Goal: Transaction & Acquisition: Purchase product/service

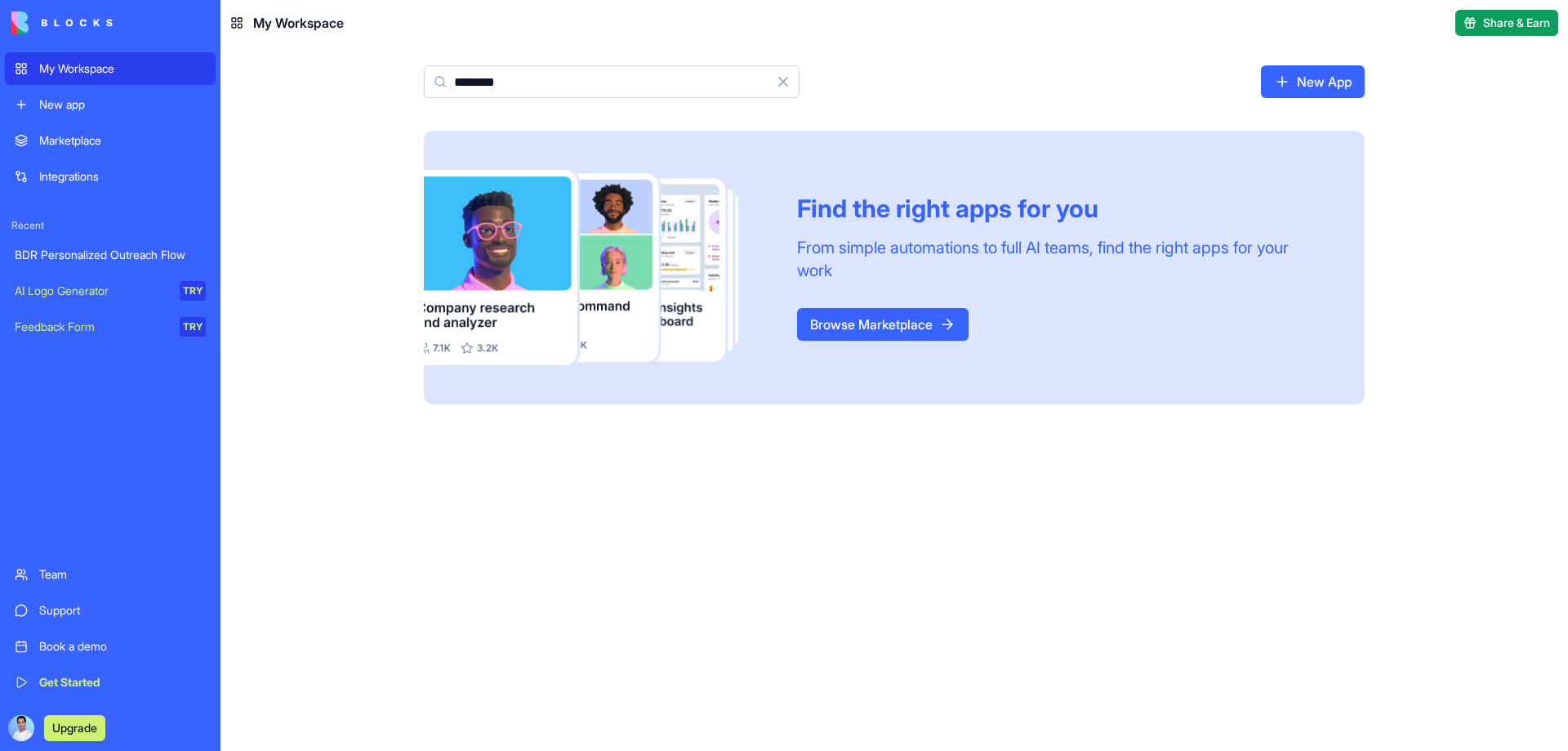
click at [538, 83] on input "********" at bounding box center [612, 81] width 376 height 33
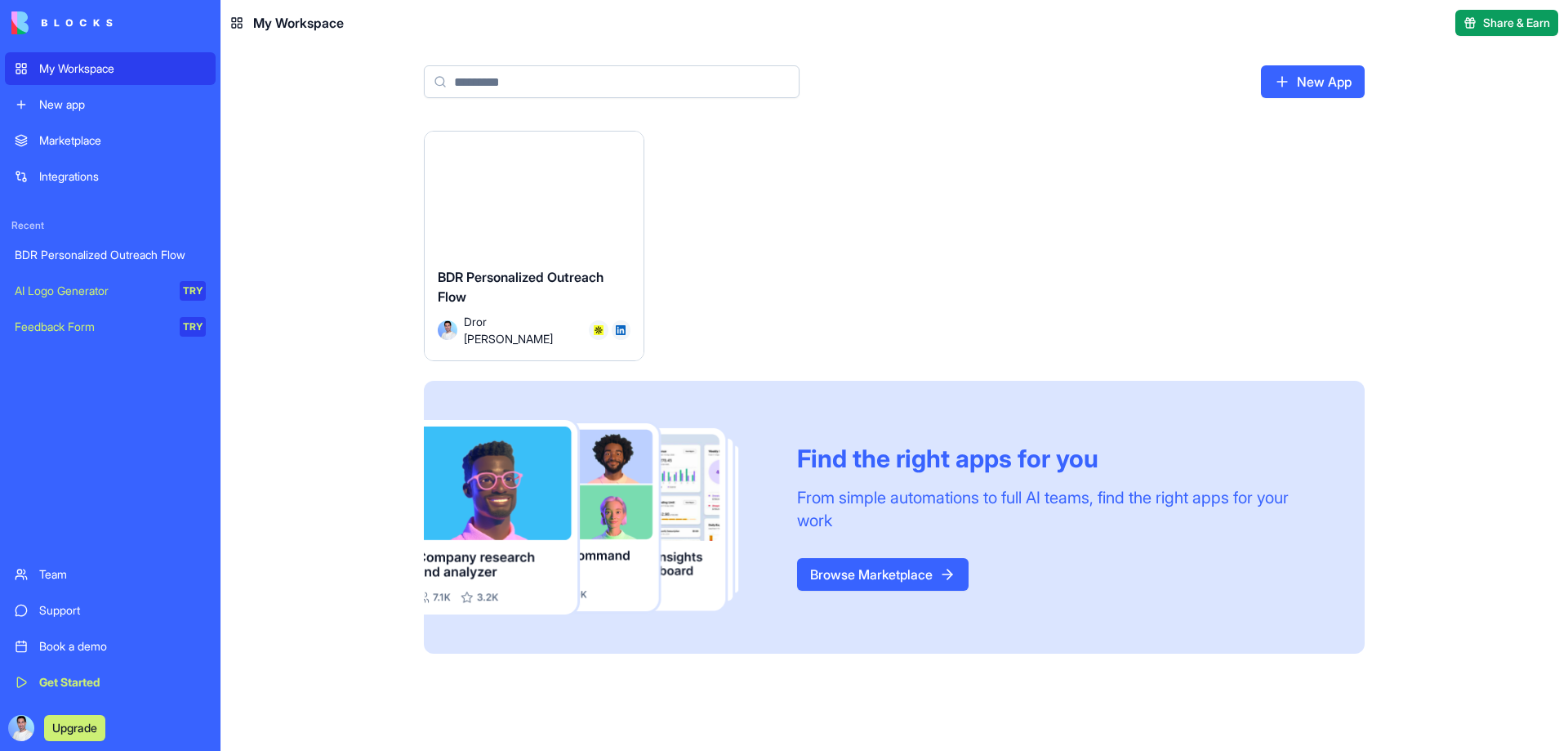
click at [109, 181] on div "Integrations" at bounding box center [122, 177] width 167 height 17
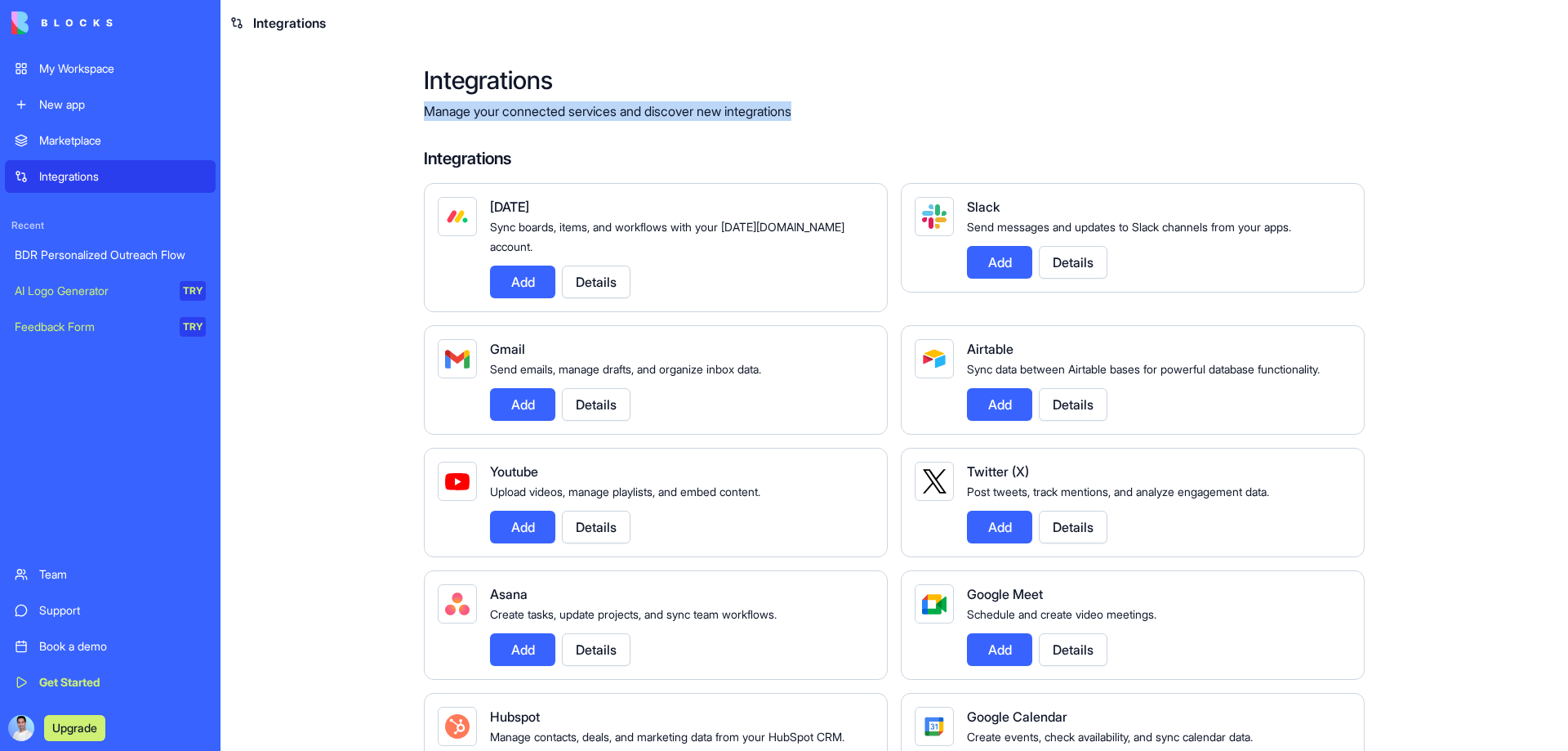
drag, startPoint x: 416, startPoint y: 107, endPoint x: 889, endPoint y: 105, distance: 473.0
click at [74, 109] on div "New app" at bounding box center [122, 105] width 167 height 17
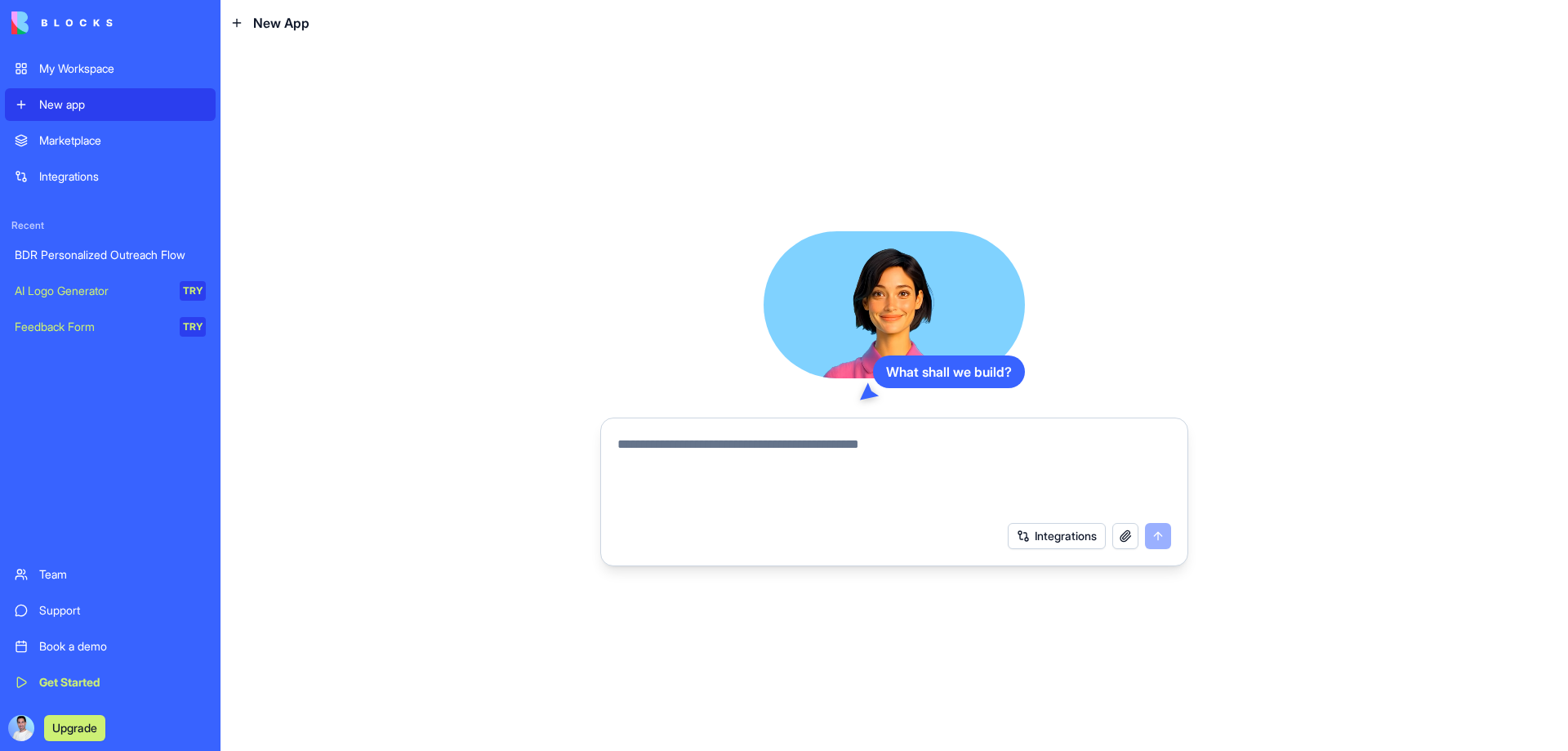
click at [1034, 539] on button "Integrations" at bounding box center [1057, 536] width 98 height 26
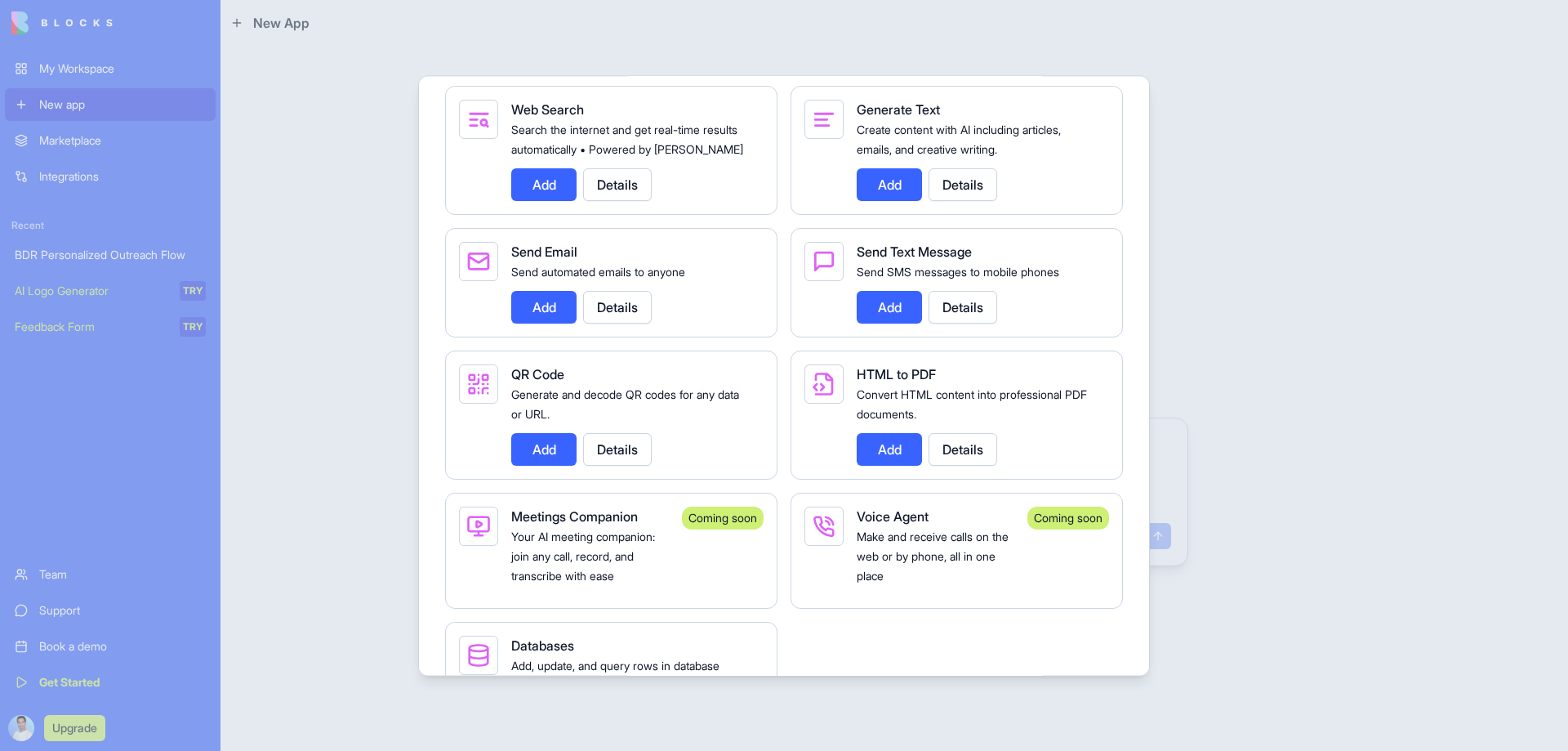
scroll to position [2837, 0]
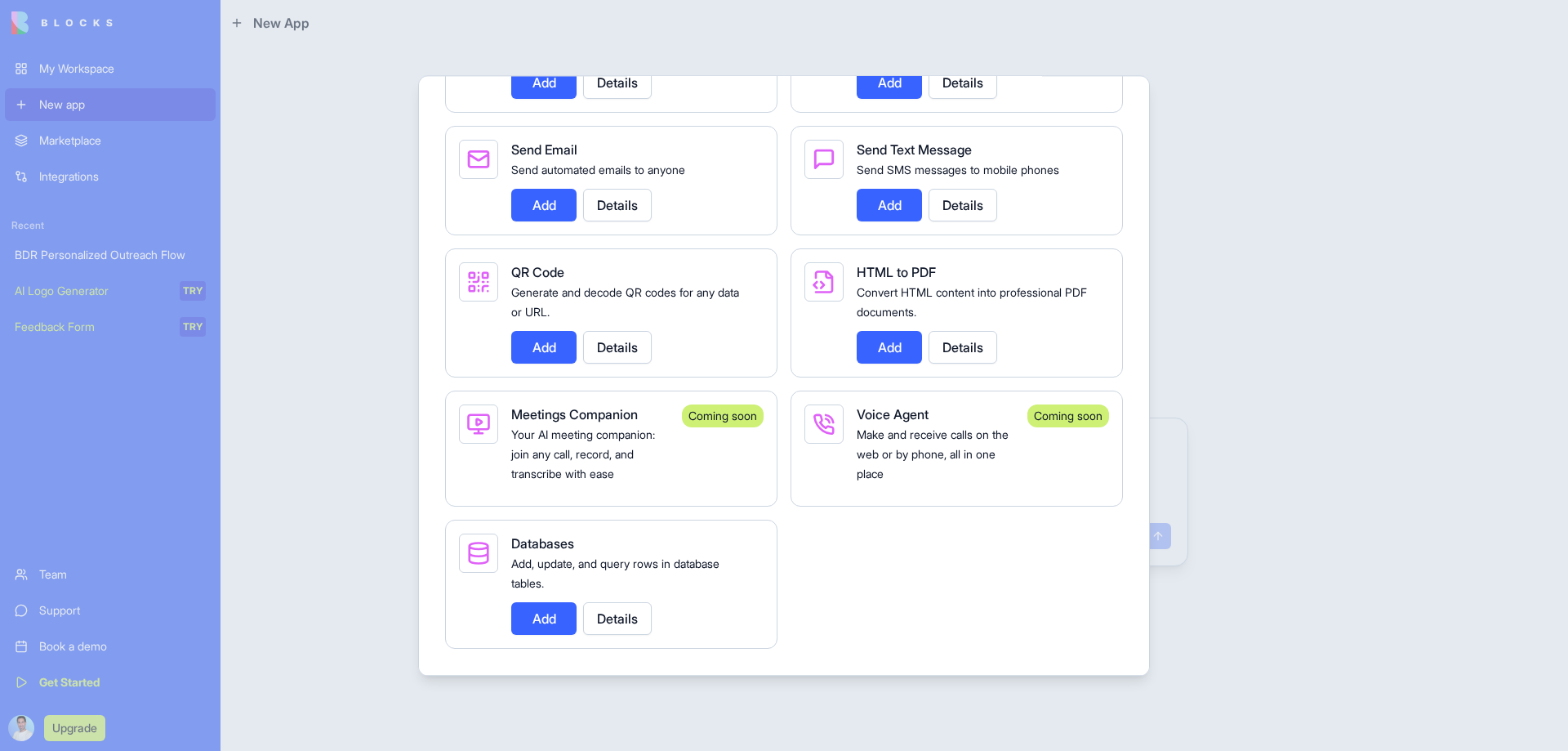
click at [1201, 199] on div at bounding box center [784, 375] width 1568 height 751
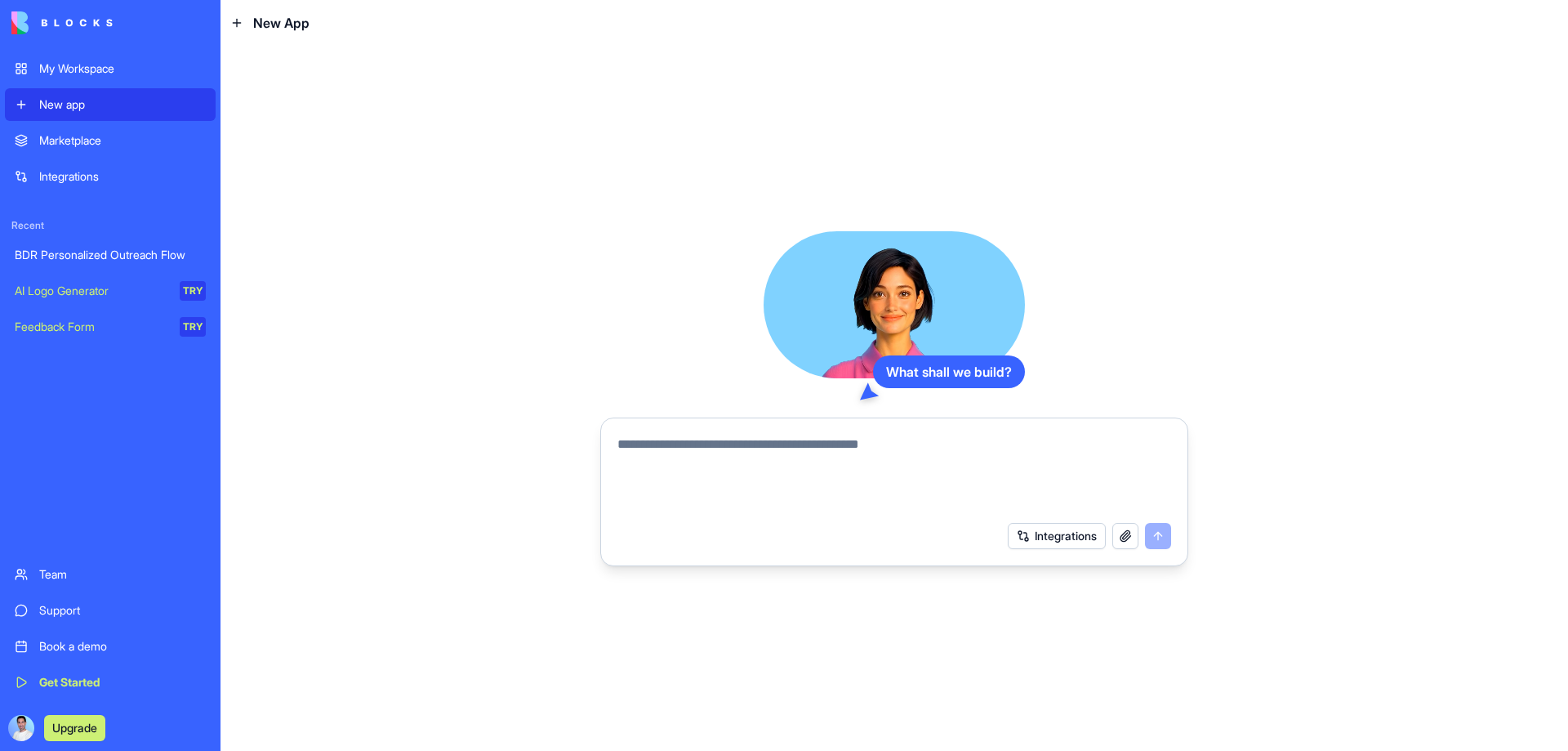
click at [742, 473] on textarea at bounding box center [894, 473] width 554 height 78
click at [683, 452] on textarea "**********" at bounding box center [894, 473] width 554 height 78
click at [683, 448] on textarea "**********" at bounding box center [894, 473] width 554 height 78
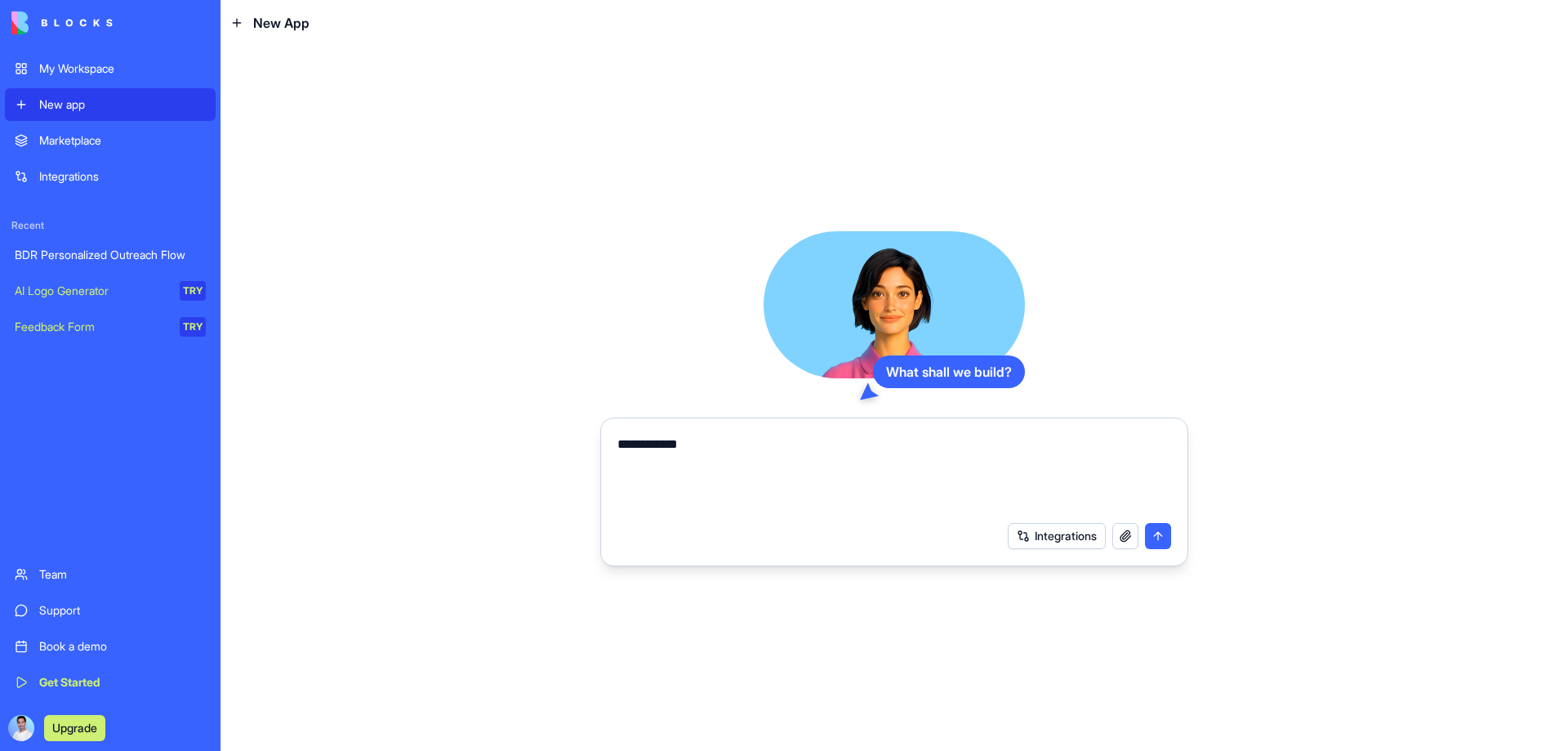
paste textarea "*********"
type textarea "**********"
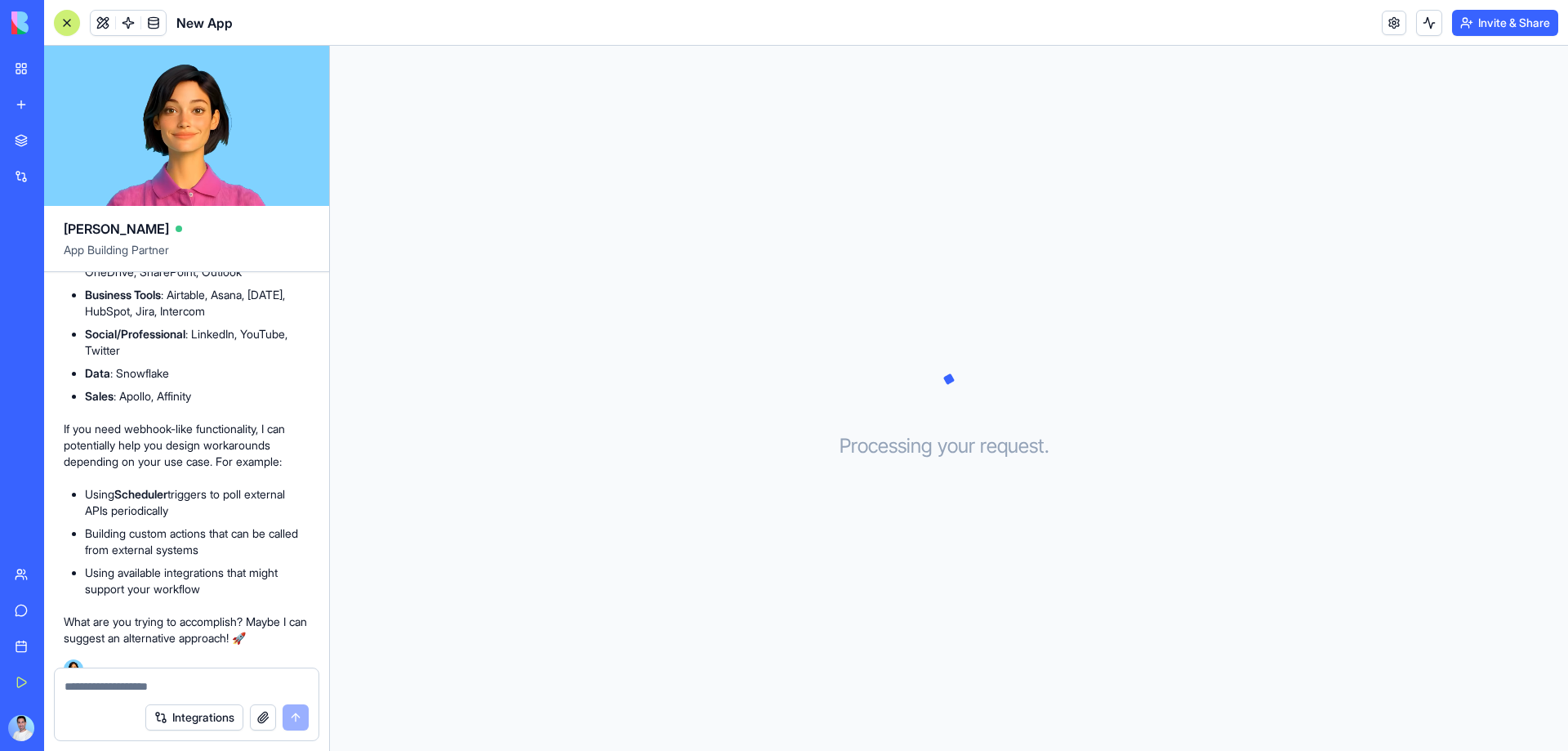
scroll to position [268, 0]
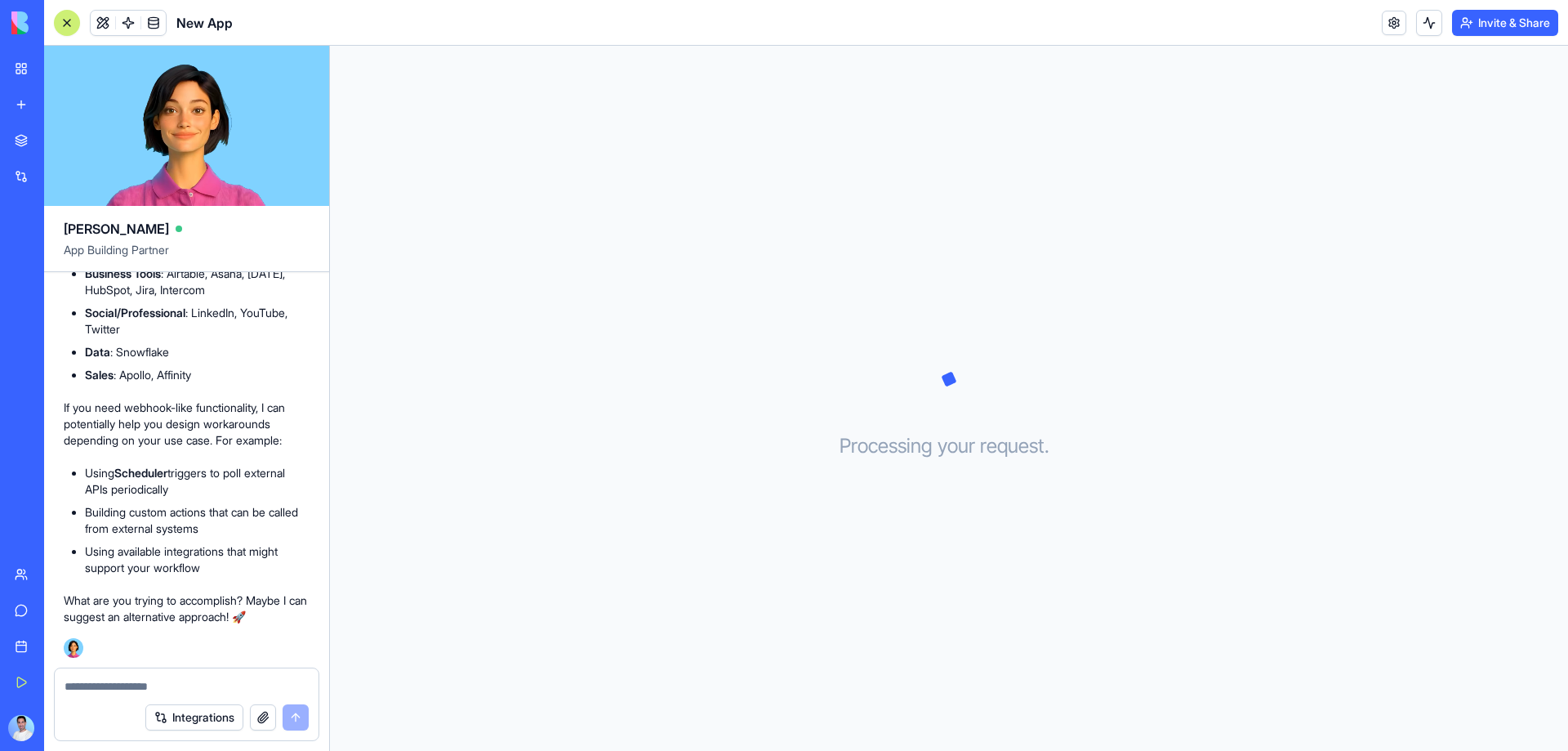
click at [60, 134] on div "Marketplace" at bounding box center [50, 140] width 22 height 17
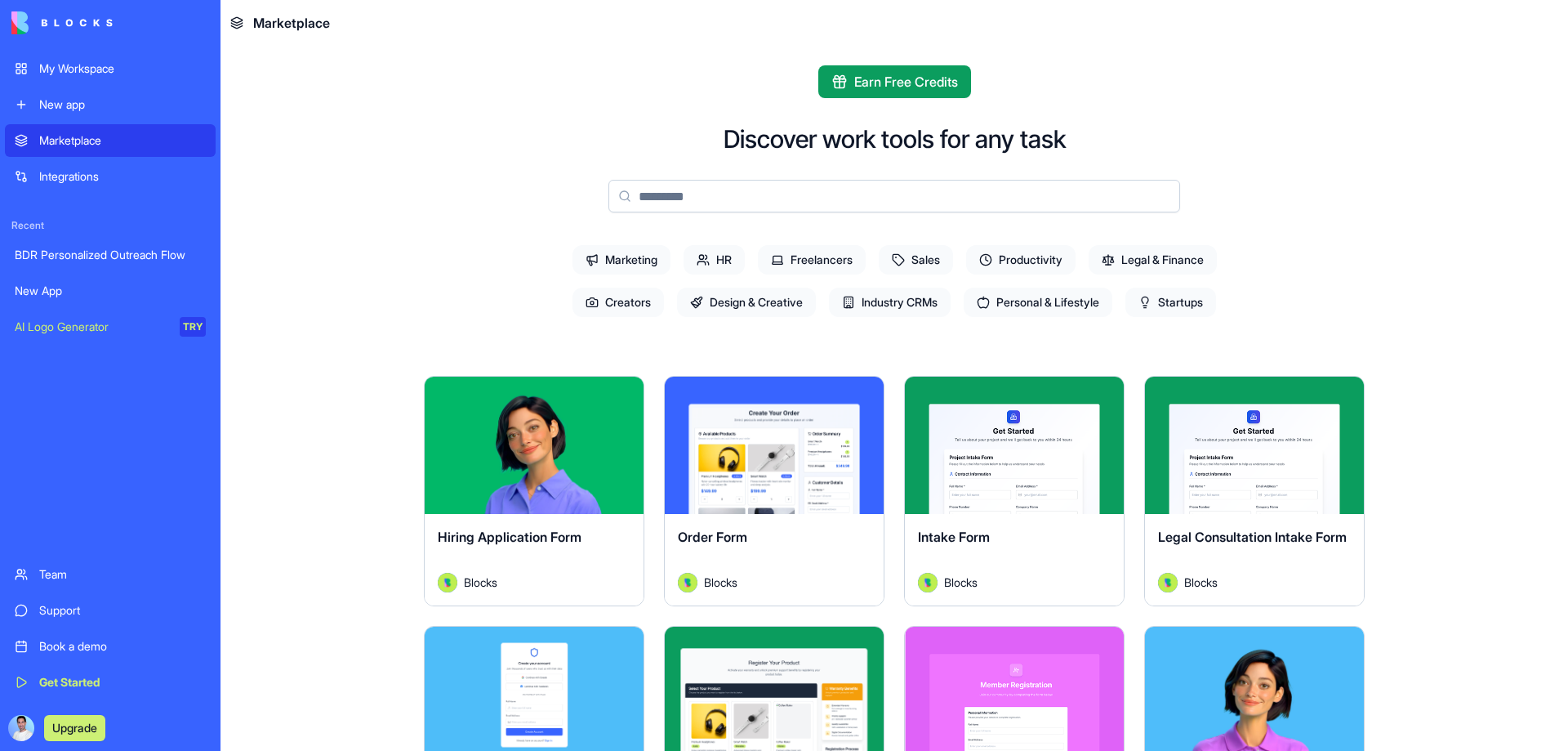
click at [892, 263] on icon at bounding box center [898, 260] width 13 height 13
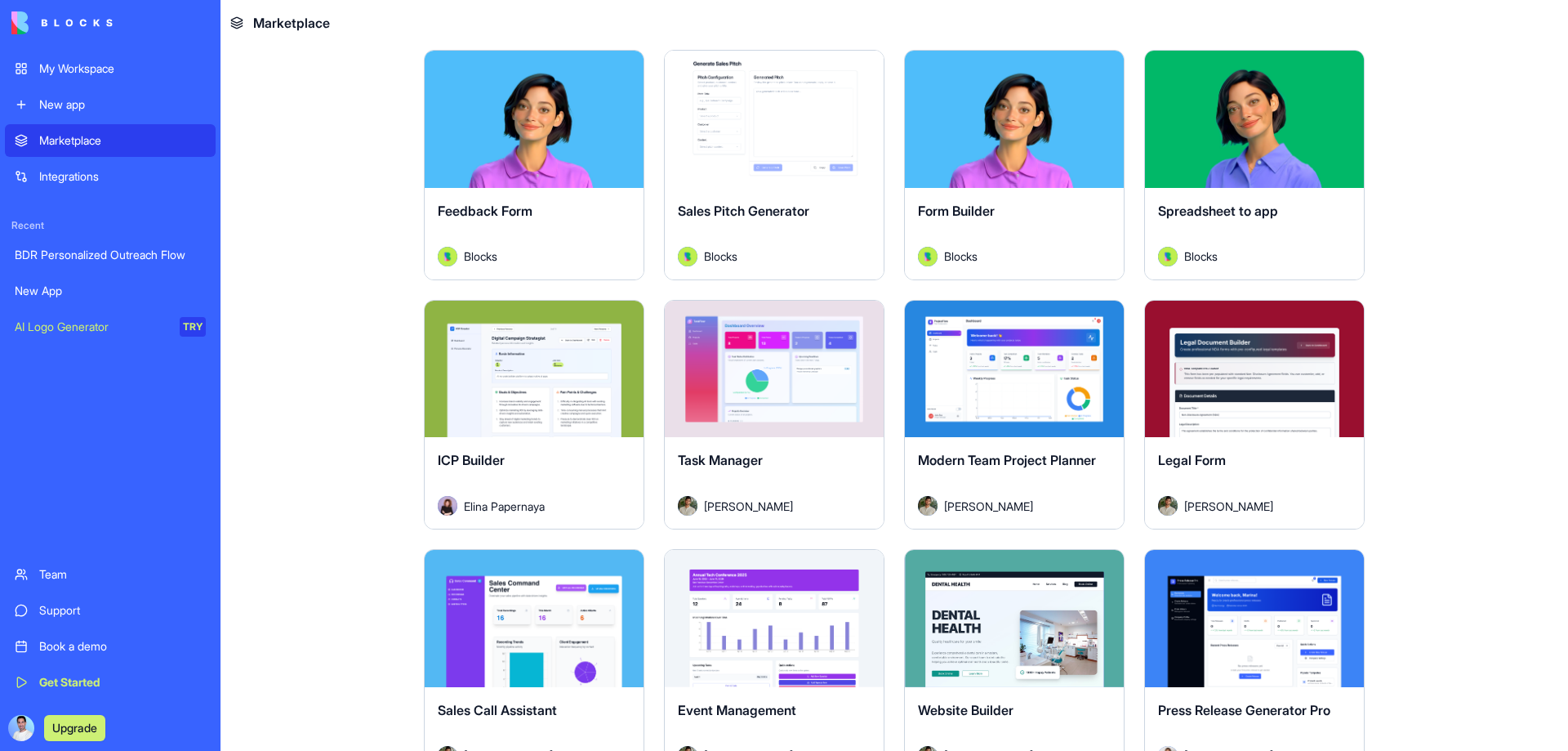
scroll to position [327, 0]
click at [512, 365] on button "Explore" at bounding box center [534, 367] width 122 height 33
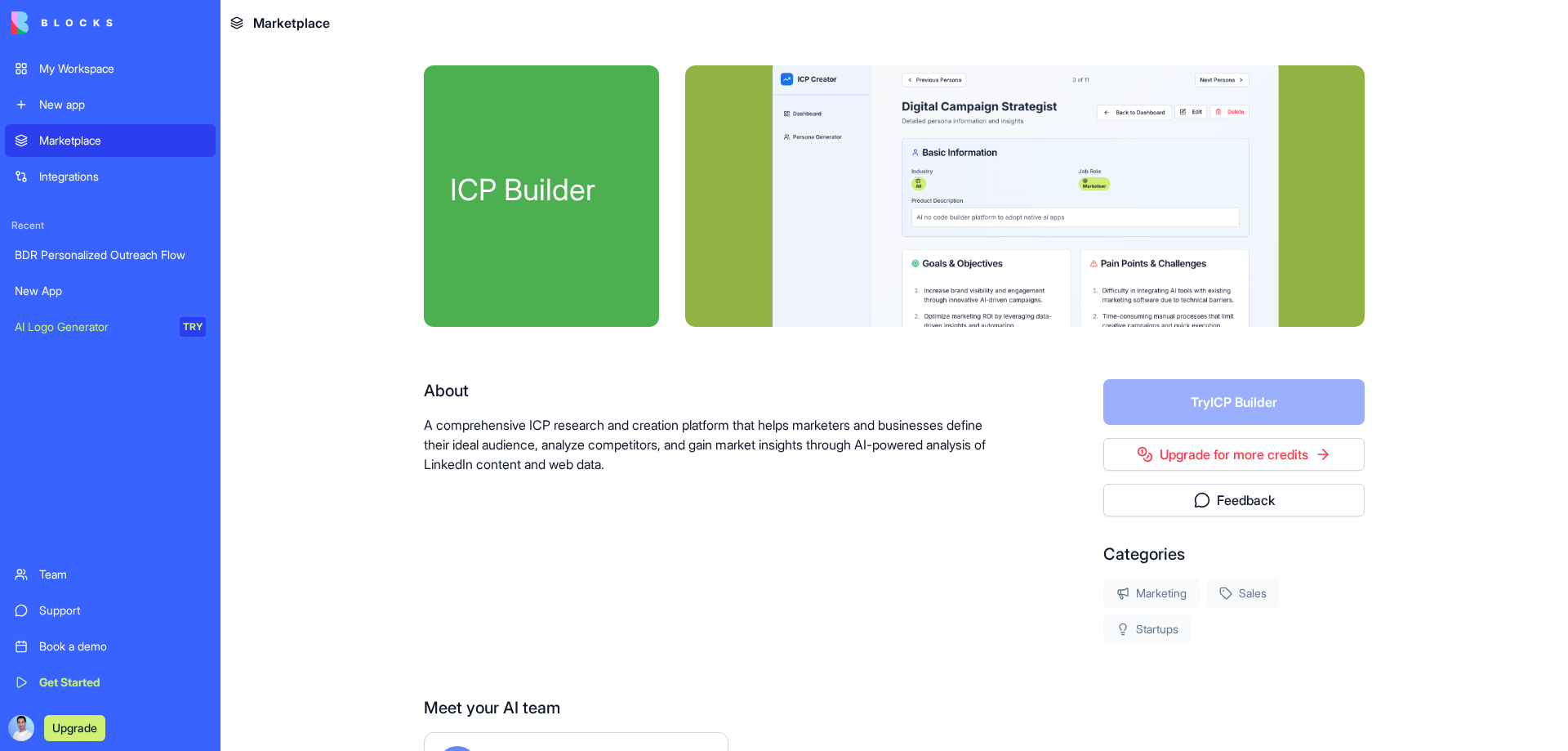
click at [1254, 456] on link "Upgrade for more credits" at bounding box center [1233, 454] width 261 height 33
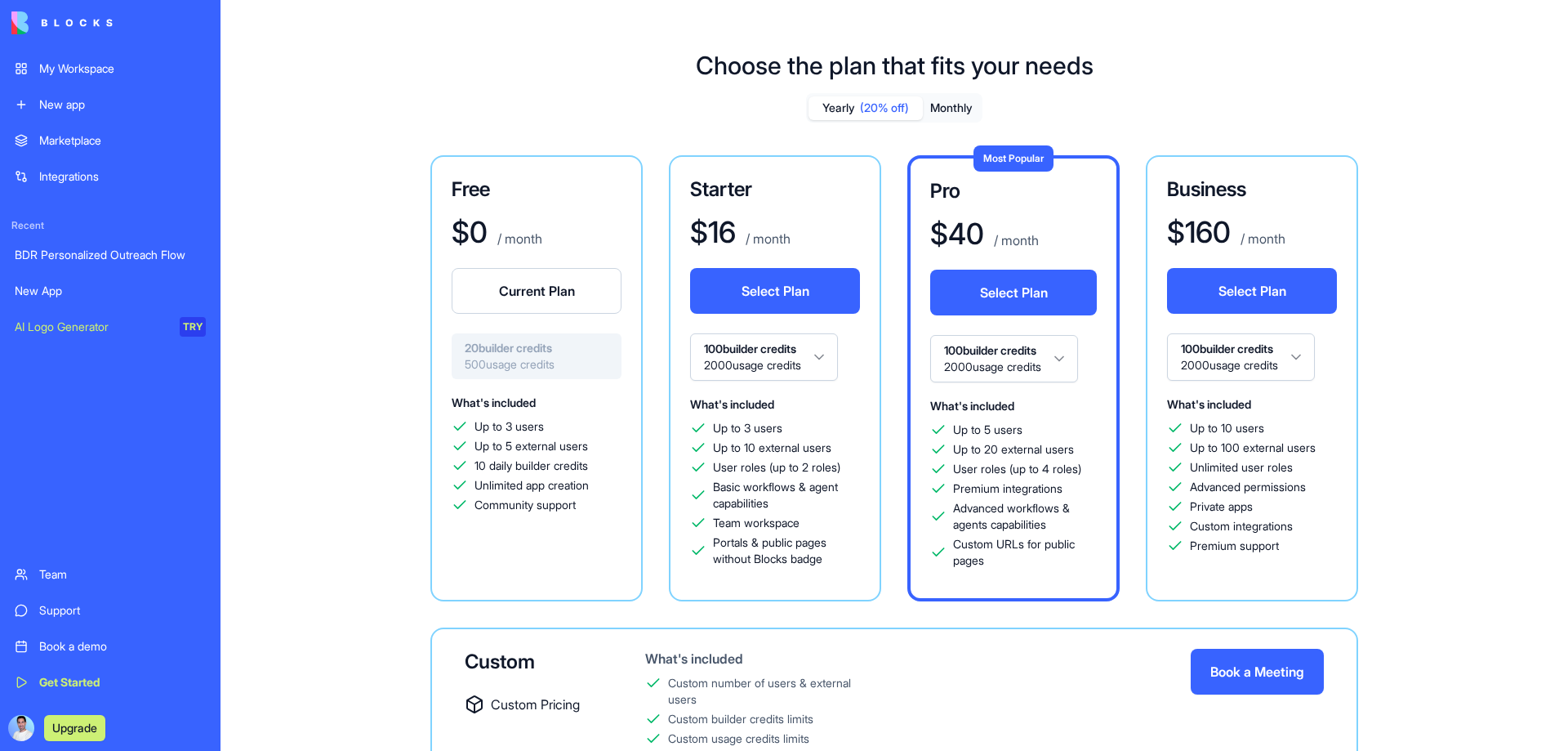
click at [951, 111] on button "Monthly" at bounding box center [951, 109] width 57 height 24
click at [806, 364] on html "My Workspace New app Marketplace Integrations Recent BDR Personalized Outreach …" at bounding box center [784, 375] width 1568 height 751
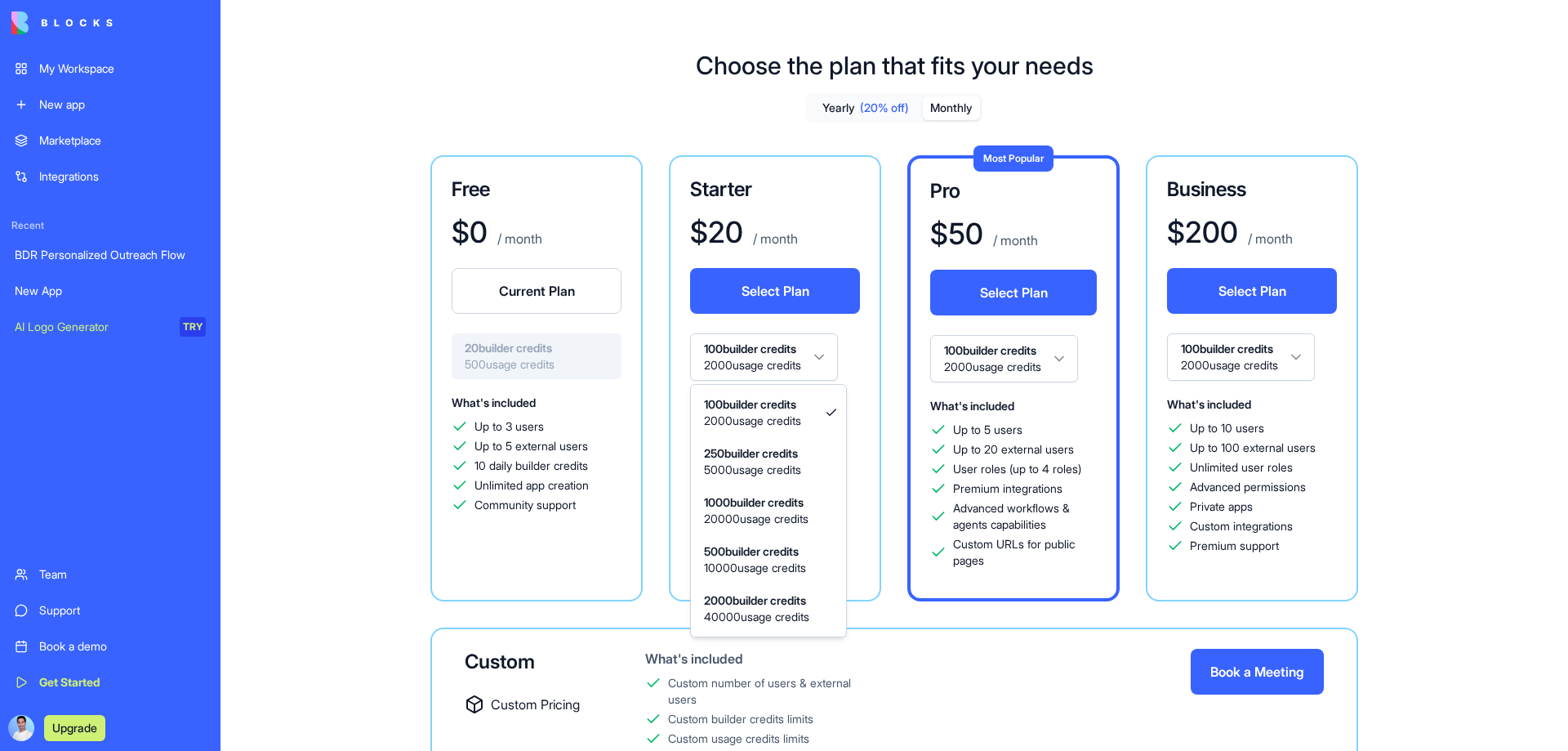
click at [806, 363] on html "My Workspace New app Marketplace Integrations Recent BDR Personalized Outreach …" at bounding box center [784, 375] width 1568 height 751
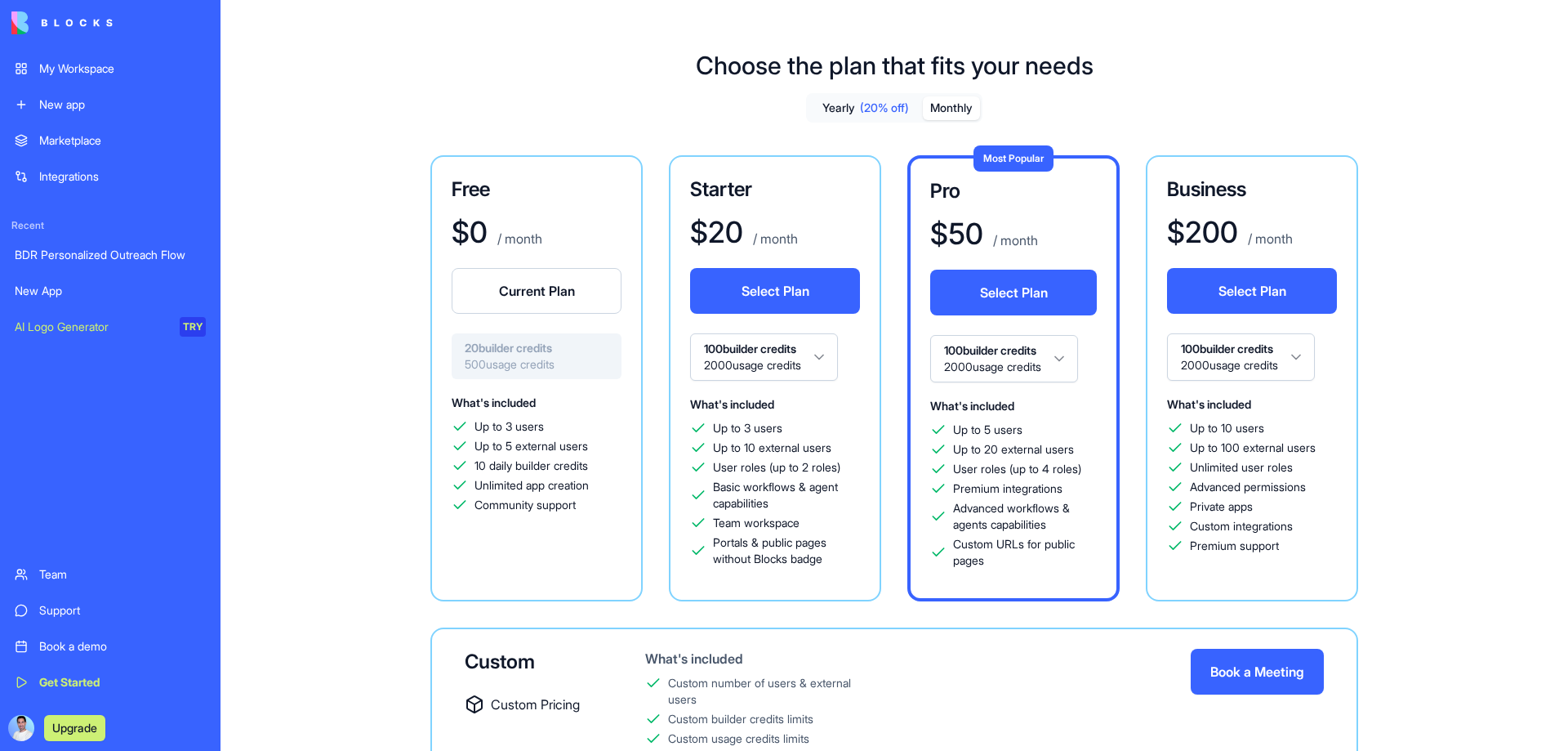
click at [125, 610] on div "Support" at bounding box center [122, 610] width 167 height 17
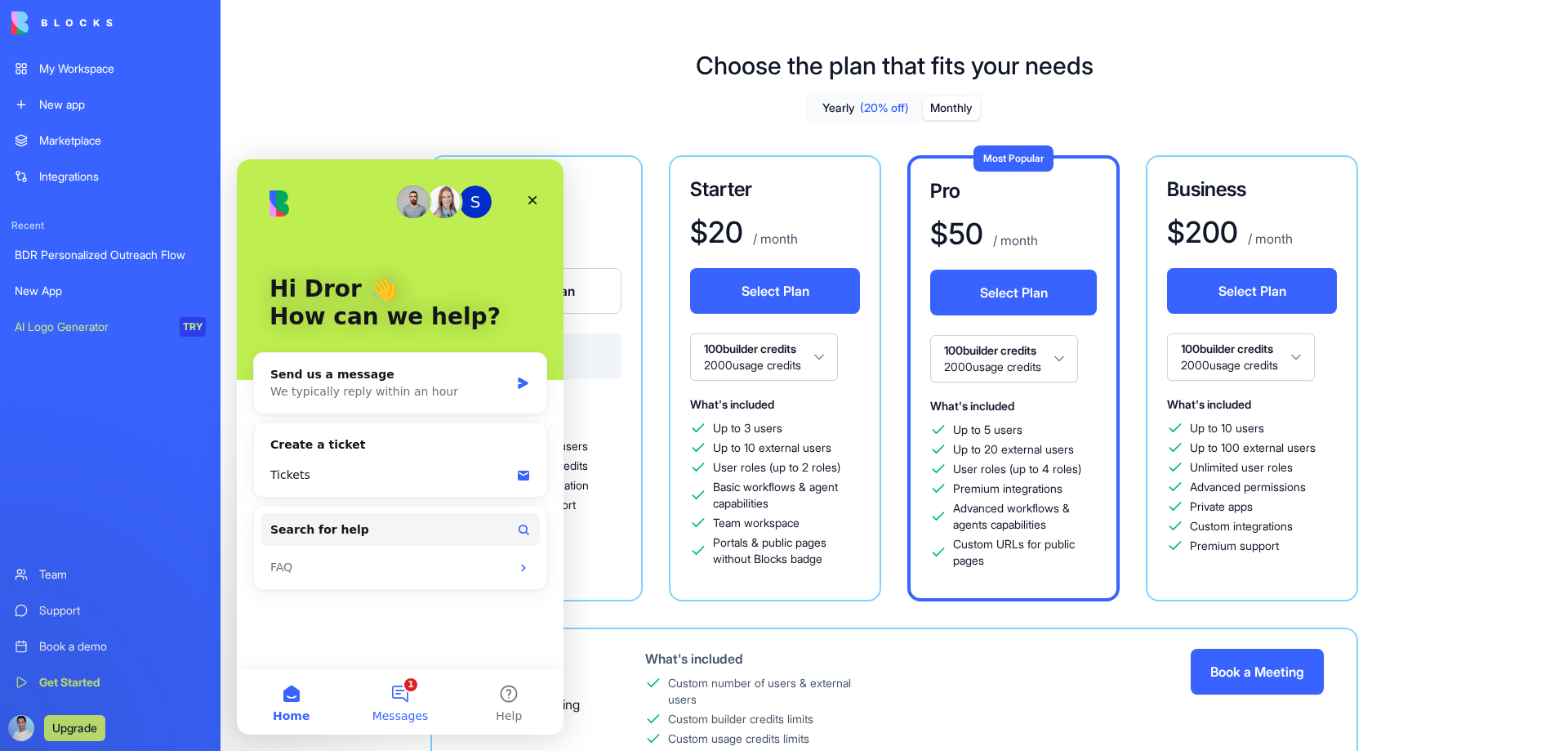
click at [419, 701] on button "1 Messages" at bounding box center [400, 702] width 109 height 65
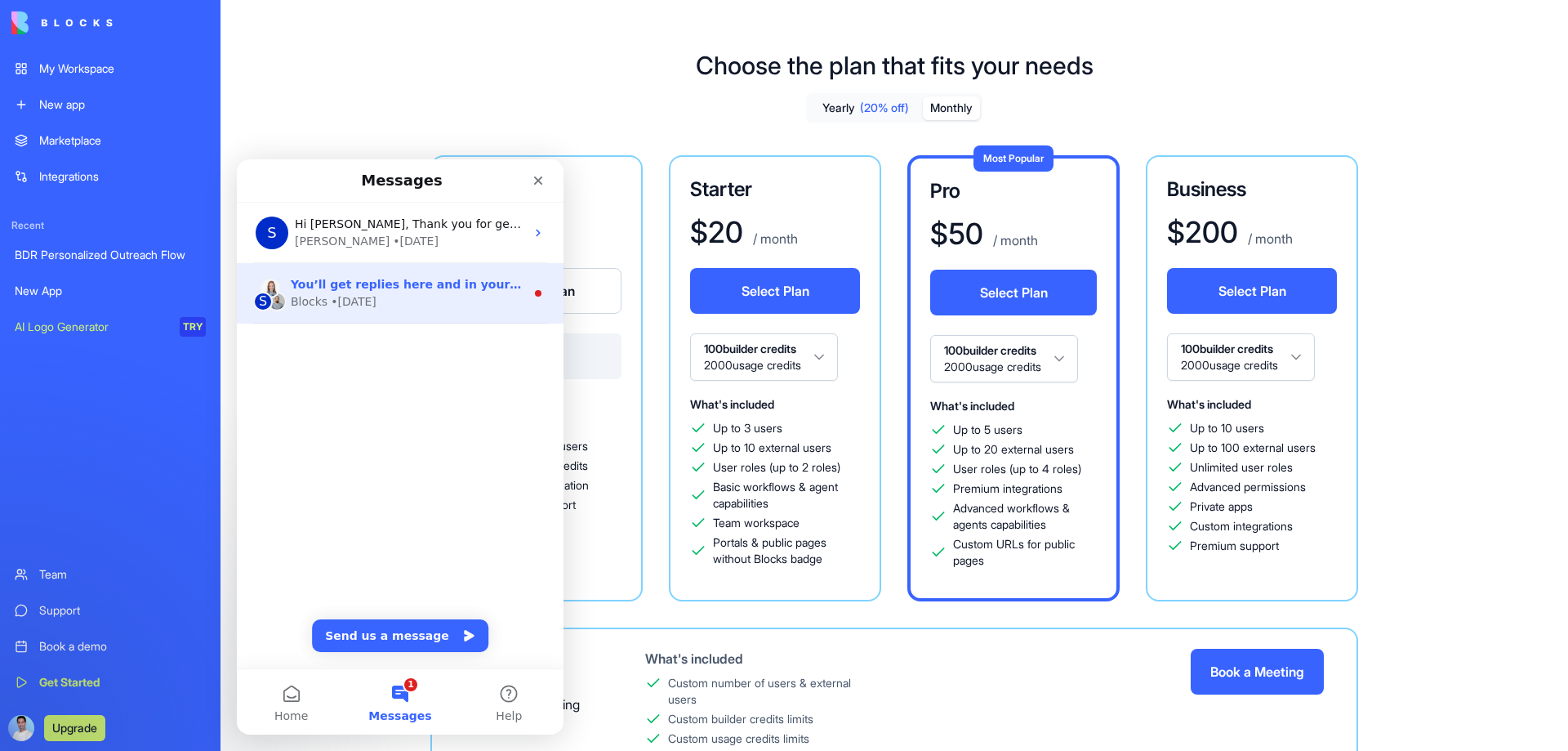
click at [412, 301] on div "Blocks • [DATE]" at bounding box center [409, 301] width 235 height 17
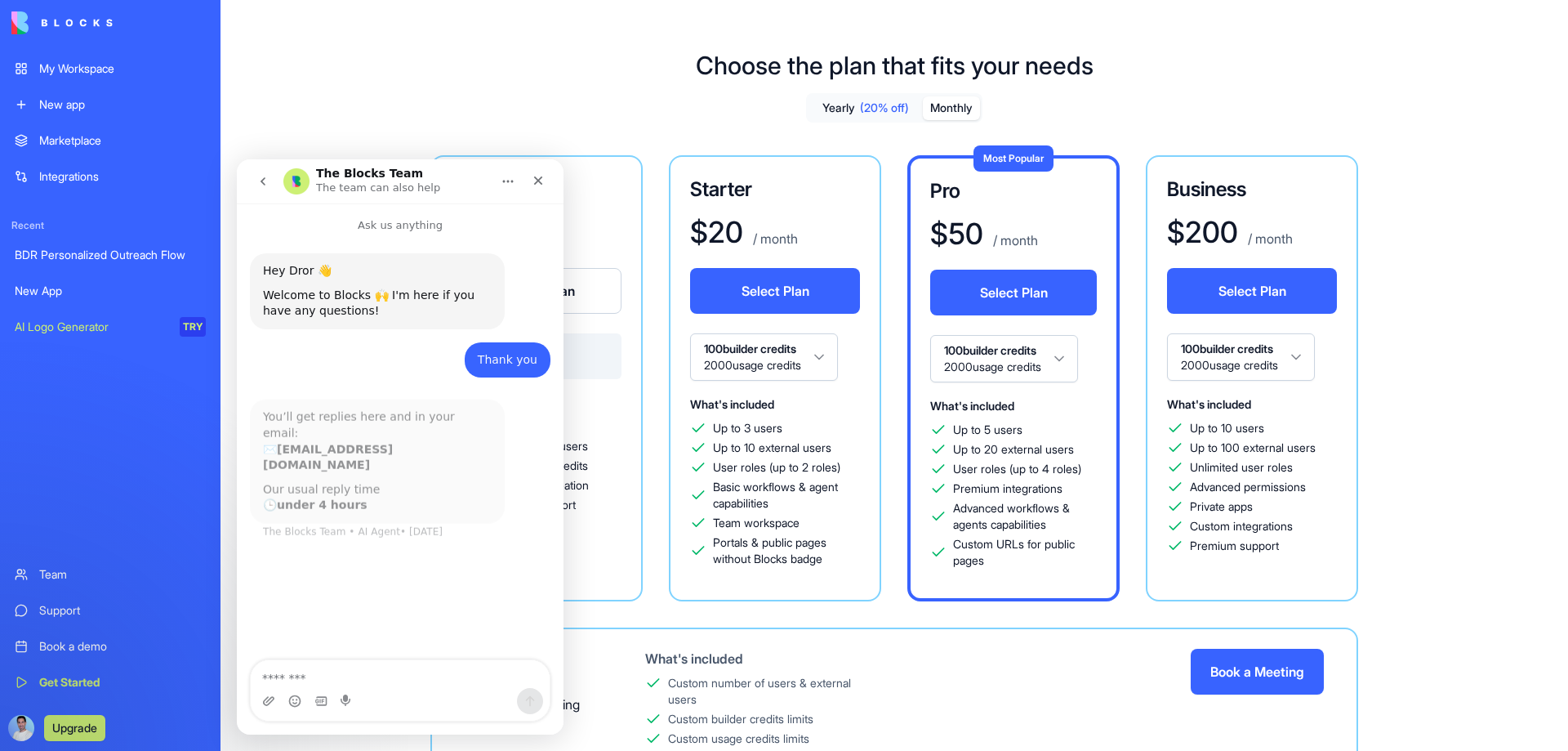
scroll to position [2, 0]
click at [534, 115] on div "Yearly (20% off) Monthly Free $ 0 / month Current Plan 20 builder credits 500 u…" at bounding box center [894, 483] width 1176 height 780
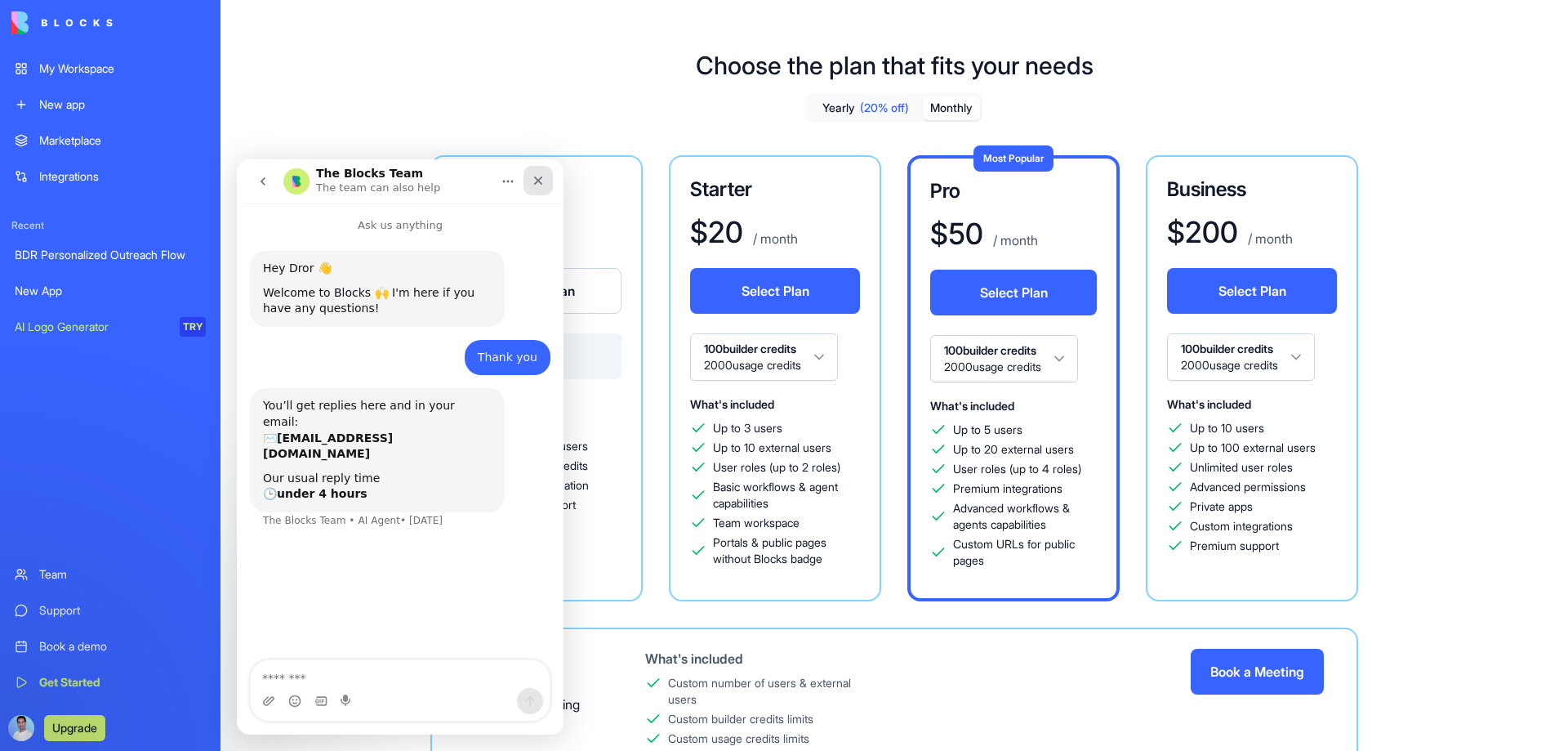
click at [546, 175] on div "Close" at bounding box center [539, 181] width 30 height 30
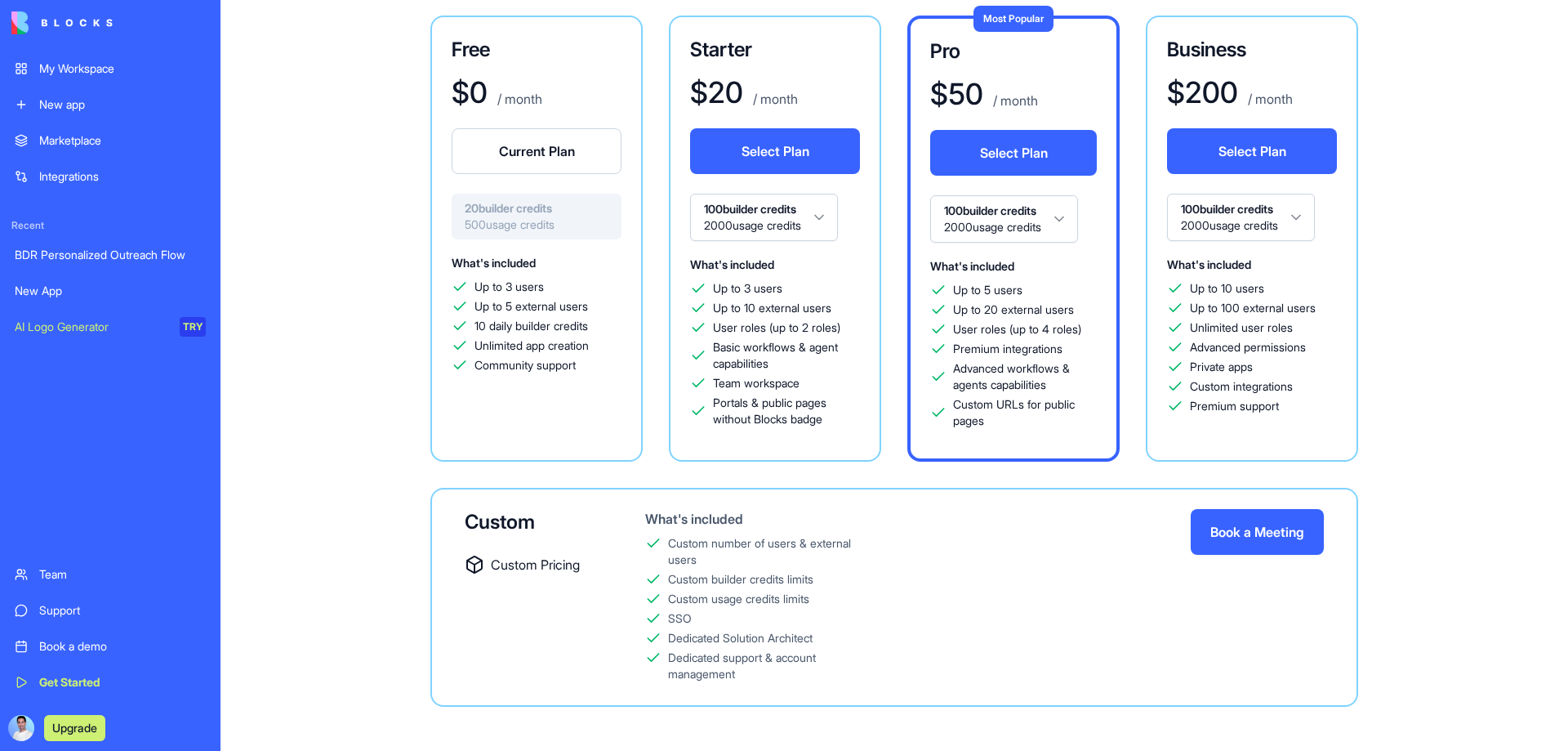
scroll to position [148, 0]
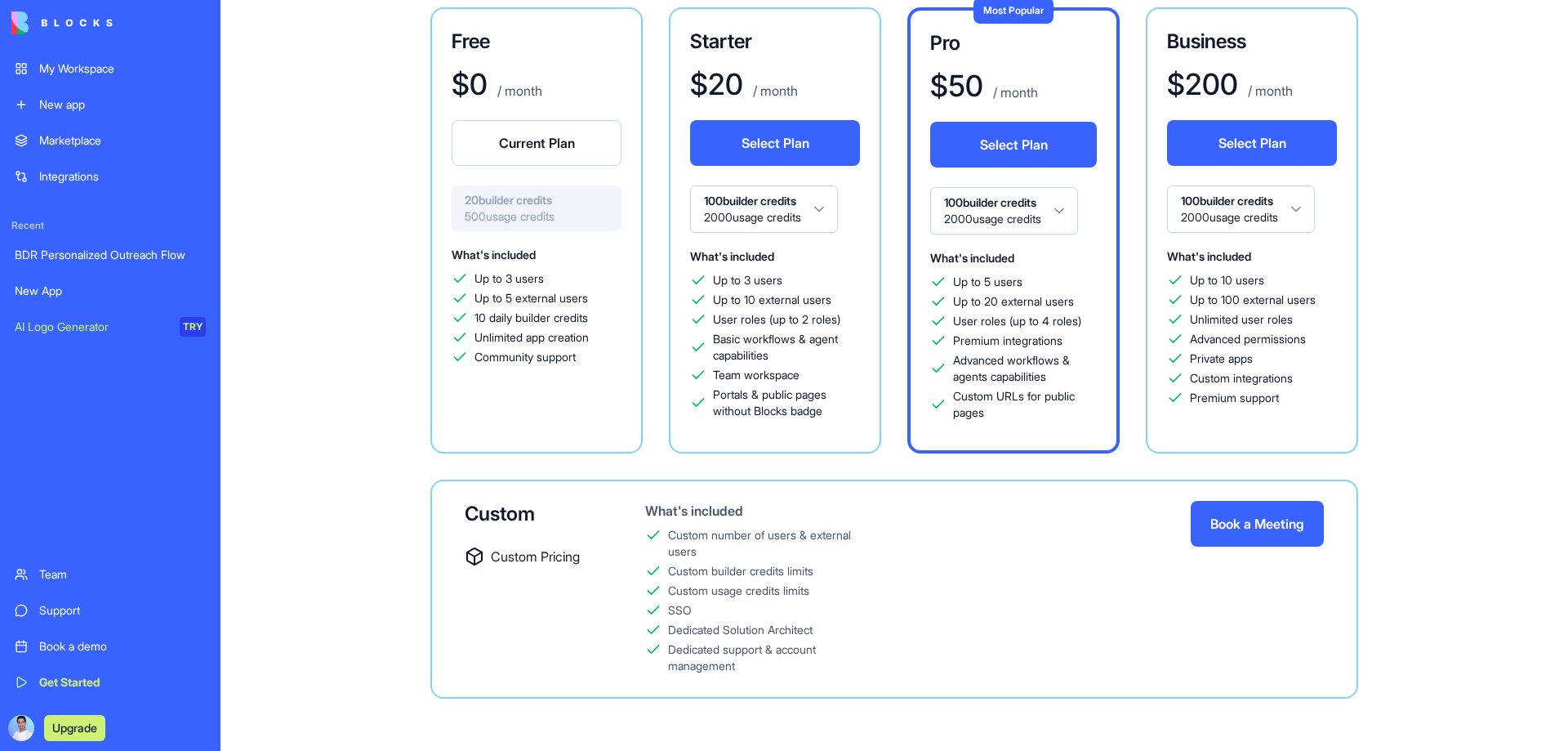
click at [811, 383] on div "Up to 3 users Up to 10 external users User roles (up to 2 roles) Basic workflow…" at bounding box center [776, 345] width 170 height 147
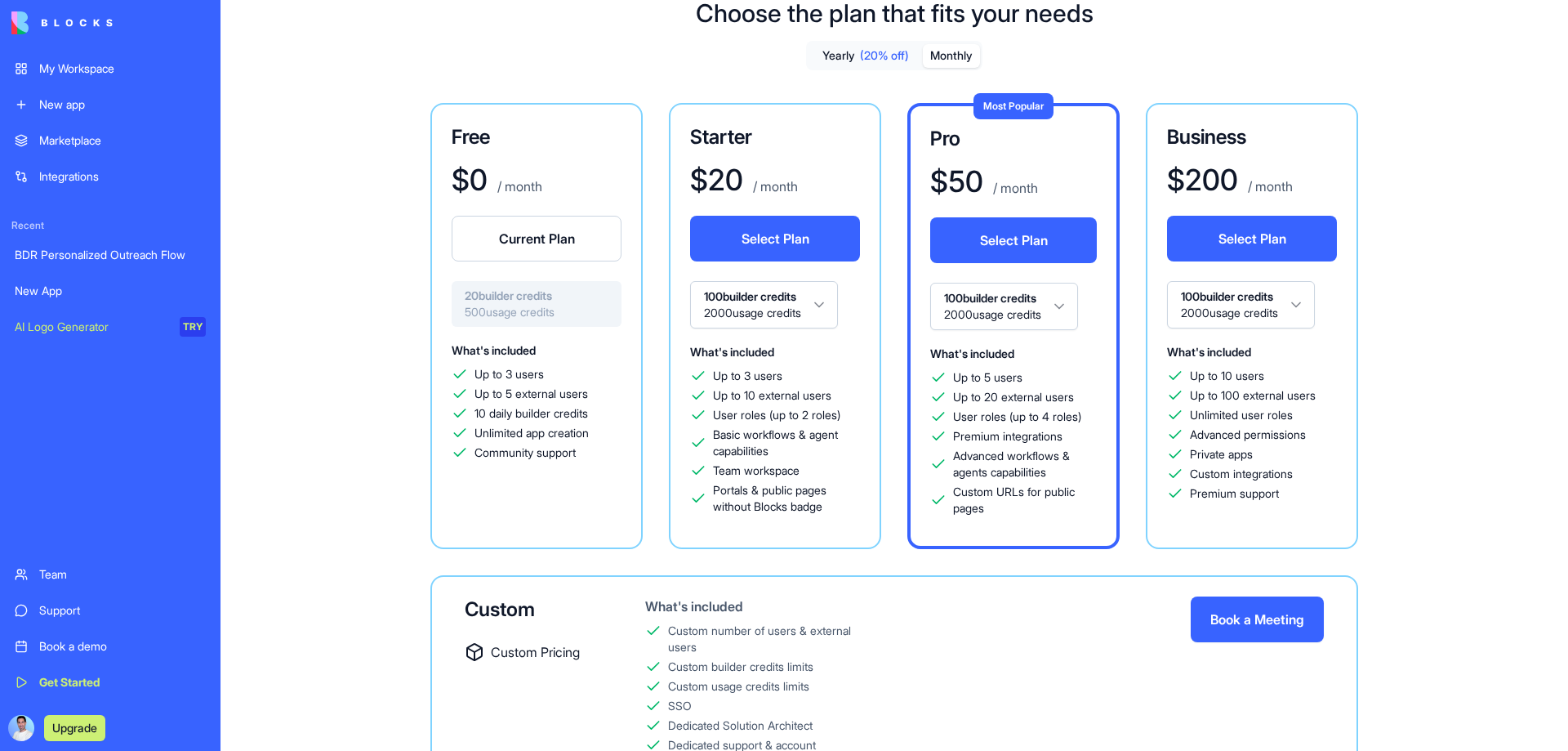
scroll to position [0, 0]
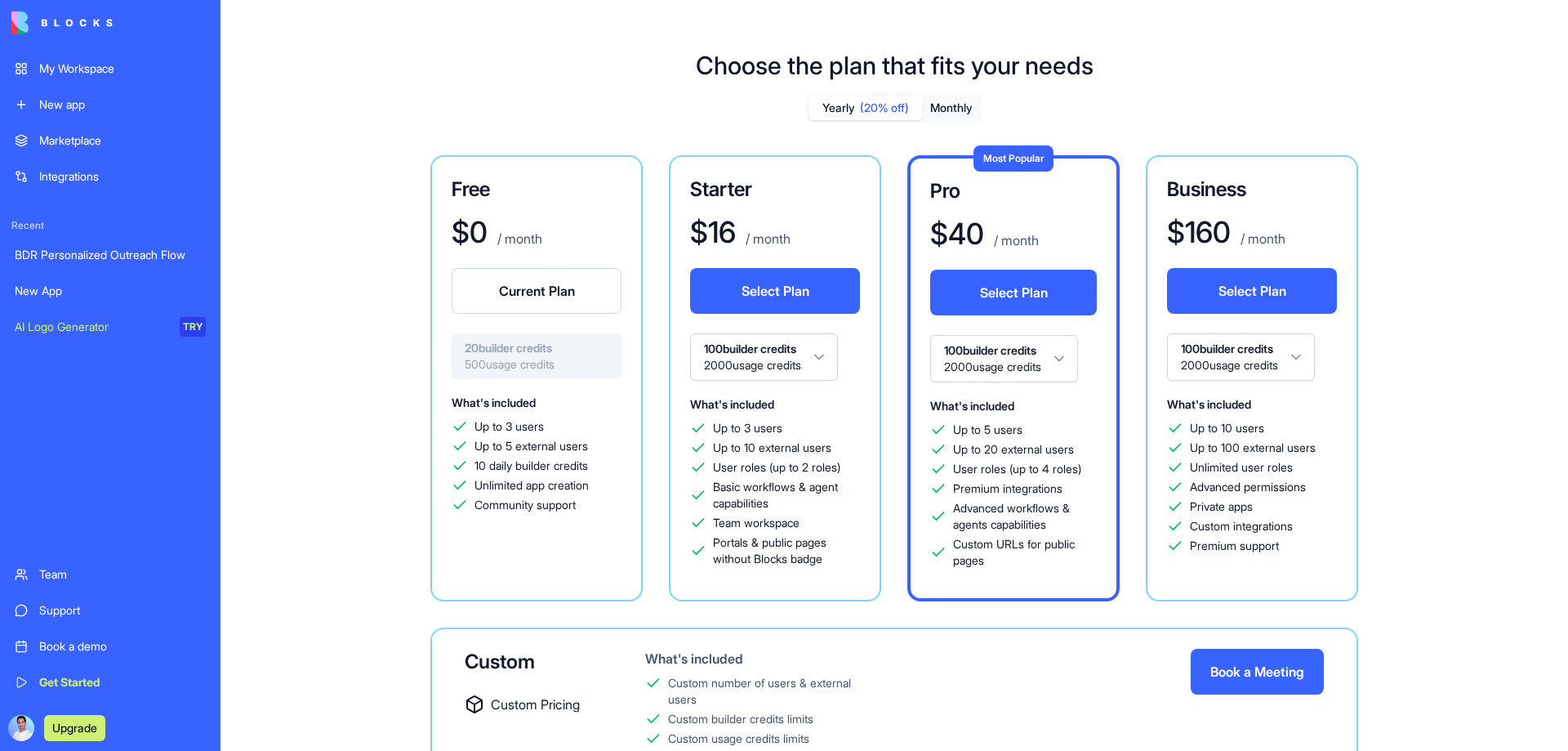
click at [946, 121] on div "Yearly (20% off) Monthly" at bounding box center [894, 108] width 177 height 30
click at [946, 113] on button "Monthly" at bounding box center [951, 109] width 57 height 24
